Goal: Find specific page/section: Find specific page/section

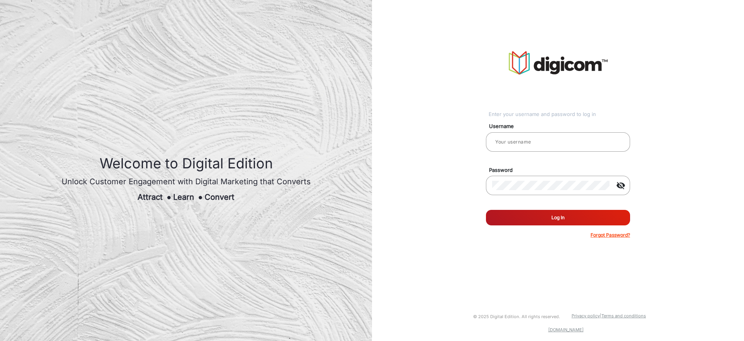
type input "[PERSON_NAME]"
click at [569, 217] on button "Log In" at bounding box center [558, 217] width 144 height 15
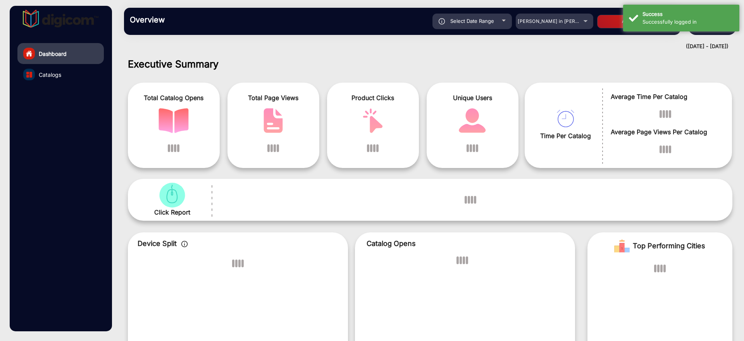
scroll to position [6, 0]
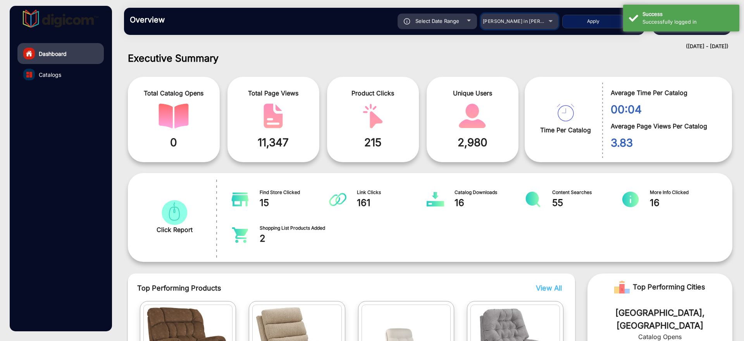
click at [546, 22] on div "Adams in Justin Furniture" at bounding box center [519, 21] width 77 height 9
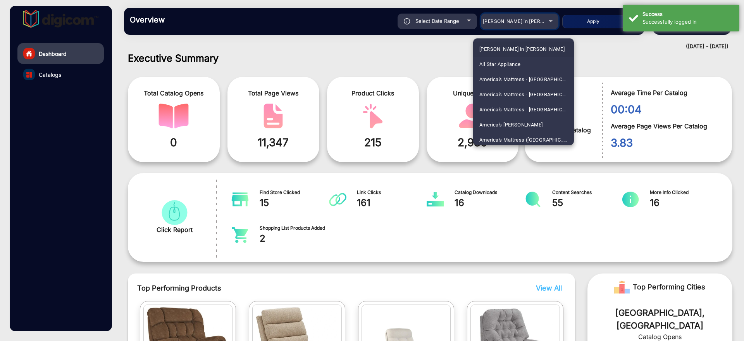
scroll to position [1317, 0]
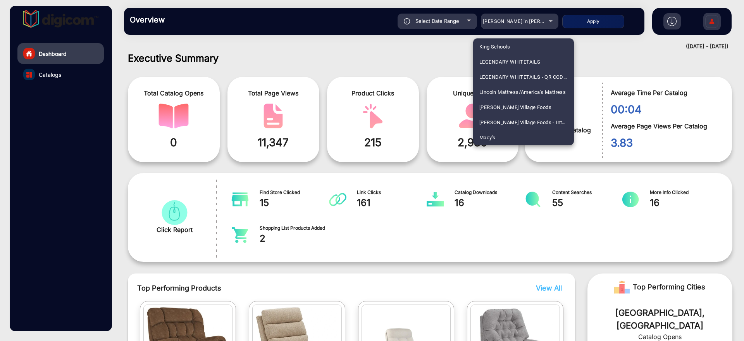
click at [495, 134] on span "Macy's" at bounding box center [487, 137] width 16 height 15
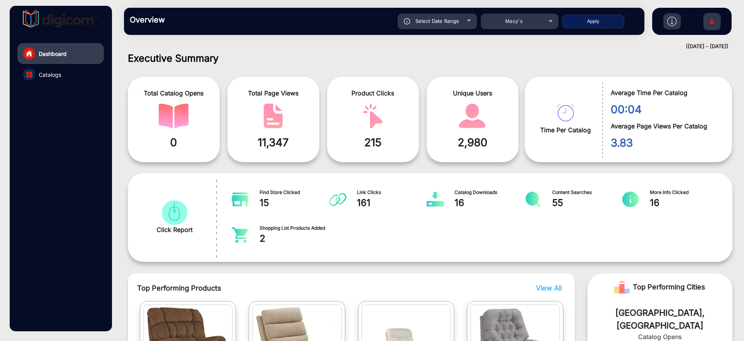
click at [581, 23] on button "Apply" at bounding box center [593, 22] width 62 height 14
type input "8/31/2025"
type input "9/6/2025"
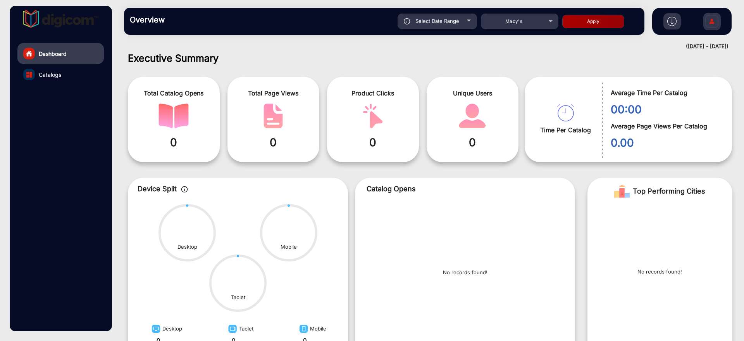
click at [466, 19] on div "Select Date Range" at bounding box center [437, 21] width 79 height 15
type input "8/31/2025"
type input "9/6/2025"
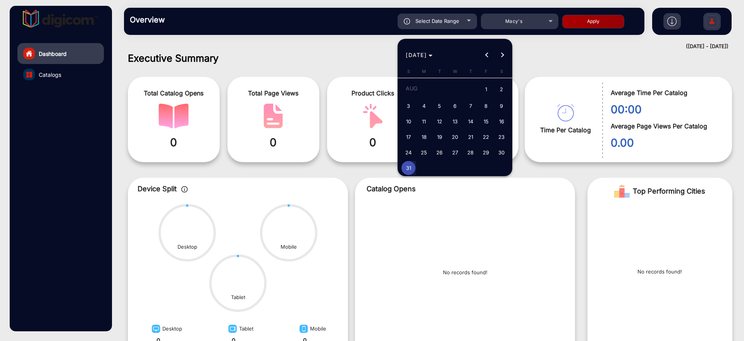
click at [488, 53] on button "Previous month" at bounding box center [486, 54] width 15 height 15
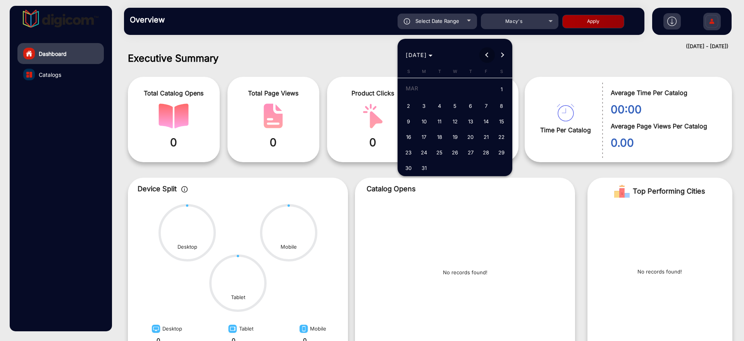
click at [488, 53] on button "Previous month" at bounding box center [486, 54] width 15 height 15
click at [406, 155] on span "24" at bounding box center [408, 152] width 14 height 14
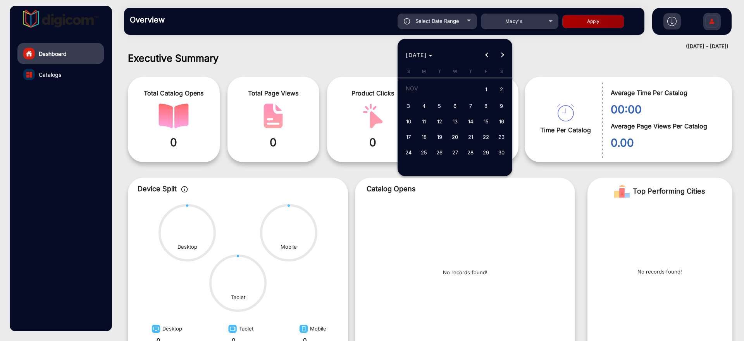
type input "[DATE]"
click at [507, 157] on button "30" at bounding box center [501, 152] width 15 height 15
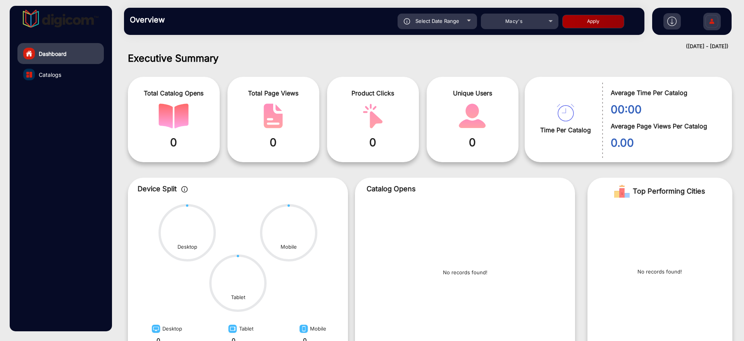
type input "[DATE]"
click at [585, 17] on button "Apply" at bounding box center [593, 22] width 62 height 14
type input "[DATE]"
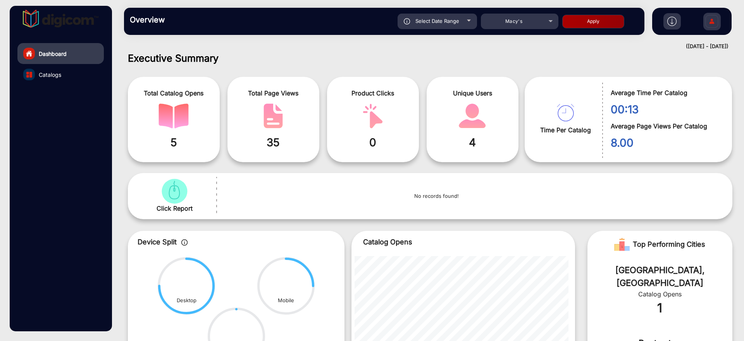
click at [45, 69] on link "Catalogs" at bounding box center [60, 74] width 86 height 21
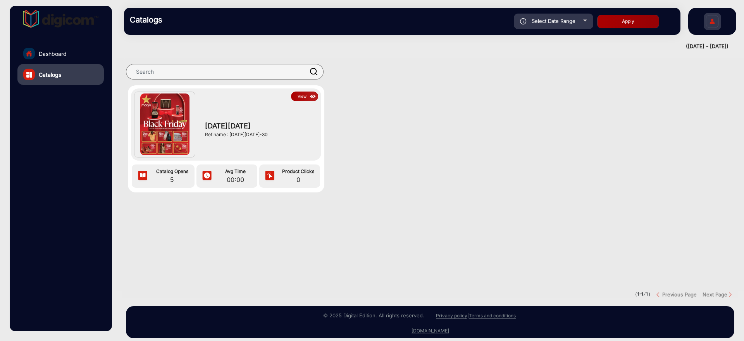
click at [296, 97] on button "View" at bounding box center [304, 96] width 27 height 10
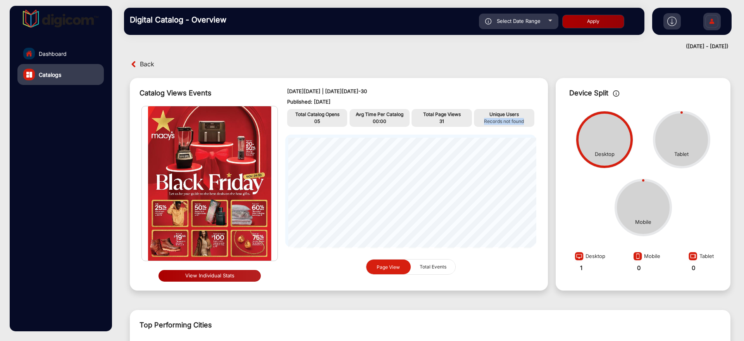
drag, startPoint x: 481, startPoint y: 120, endPoint x: 529, endPoint y: 122, distance: 47.7
click at [529, 122] on p "Records not found" at bounding box center [504, 121] width 57 height 7
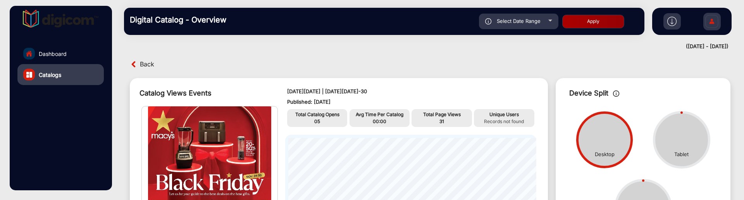
click at [145, 198] on img at bounding box center [210, 183] width 136 height 154
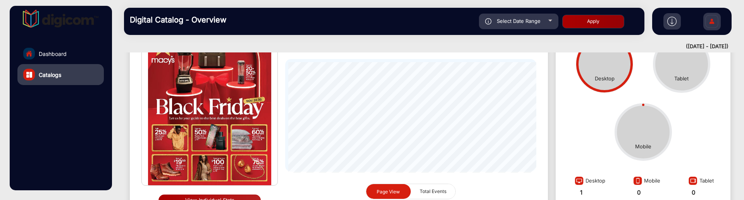
scroll to position [97, 0]
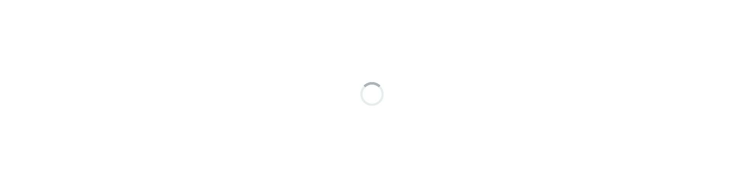
scroll to position [6, 0]
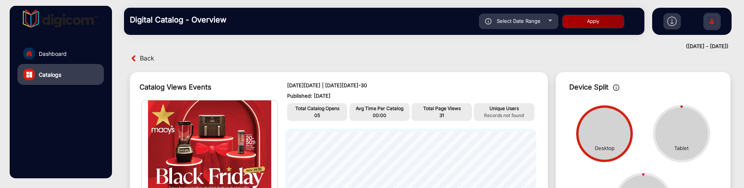
click at [70, 52] on link "Dashboard" at bounding box center [60, 53] width 86 height 21
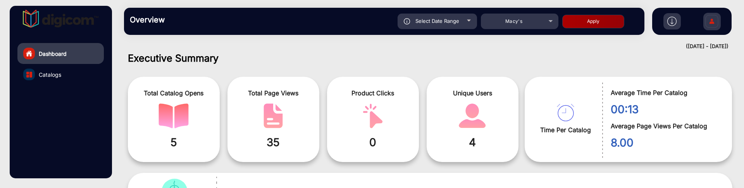
click at [64, 80] on link "Catalogs" at bounding box center [60, 74] width 86 height 21
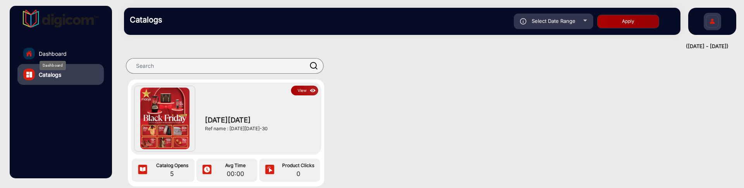
click at [64, 50] on span "Dashboard" at bounding box center [53, 54] width 28 height 8
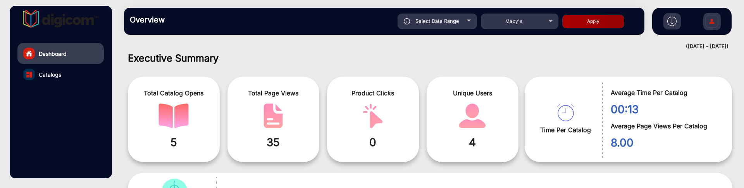
click at [53, 74] on span "Catalogs" at bounding box center [50, 75] width 22 height 8
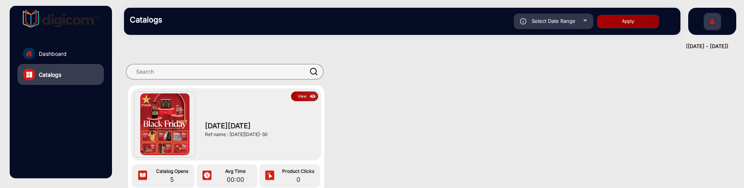
click at [568, 24] on div "Select Date Range" at bounding box center [553, 21] width 79 height 15
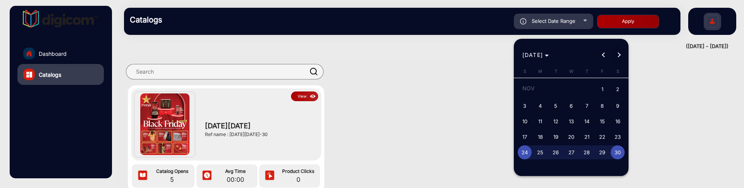
click at [618, 55] on button "Next month" at bounding box center [618, 54] width 15 height 15
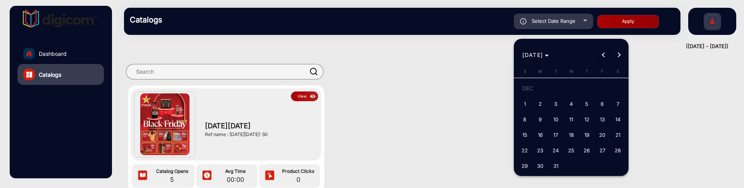
click at [602, 52] on span "Previous month" at bounding box center [602, 54] width 15 height 15
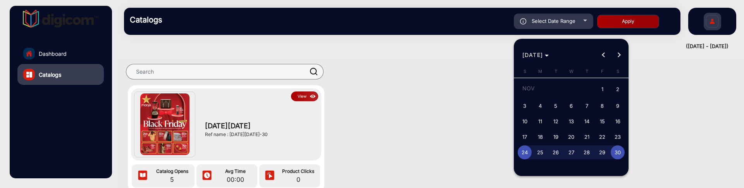
click at [437, 126] on div at bounding box center [372, 94] width 744 height 188
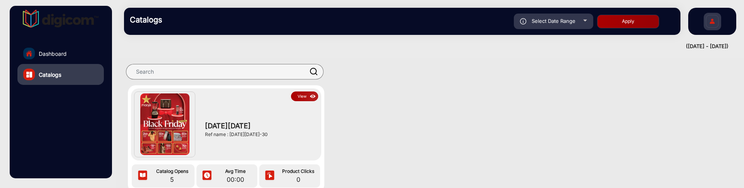
click at [71, 58] on link "Dashboard" at bounding box center [60, 53] width 86 height 21
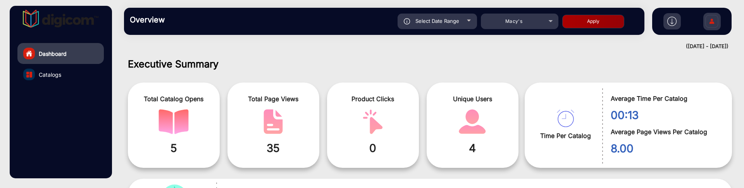
scroll to position [6, 0]
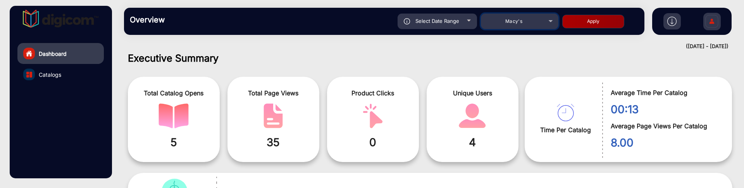
click at [546, 17] on div "Macy's" at bounding box center [519, 21] width 77 height 9
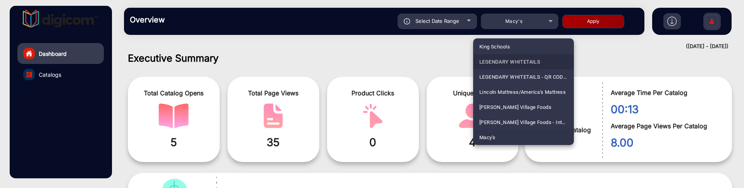
click at [524, 59] on span "LEGENDARY WHITETAILS" at bounding box center [509, 61] width 61 height 15
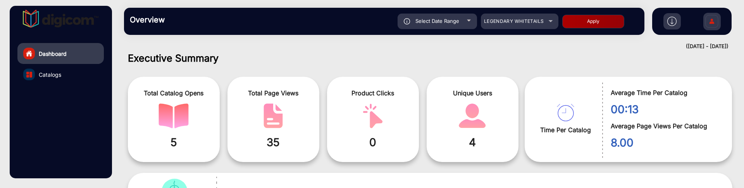
click at [589, 18] on button "Apply" at bounding box center [593, 22] width 62 height 14
